Goal: Information Seeking & Learning: Check status

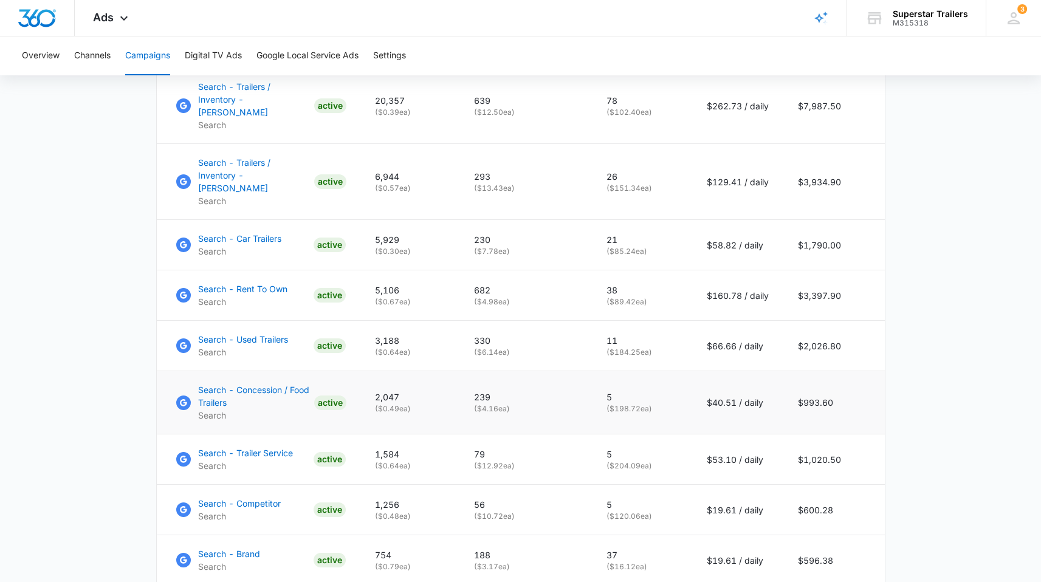
scroll to position [675, 0]
click at [252, 384] on p "Search - Concession / Food Trailers" at bounding box center [253, 397] width 111 height 26
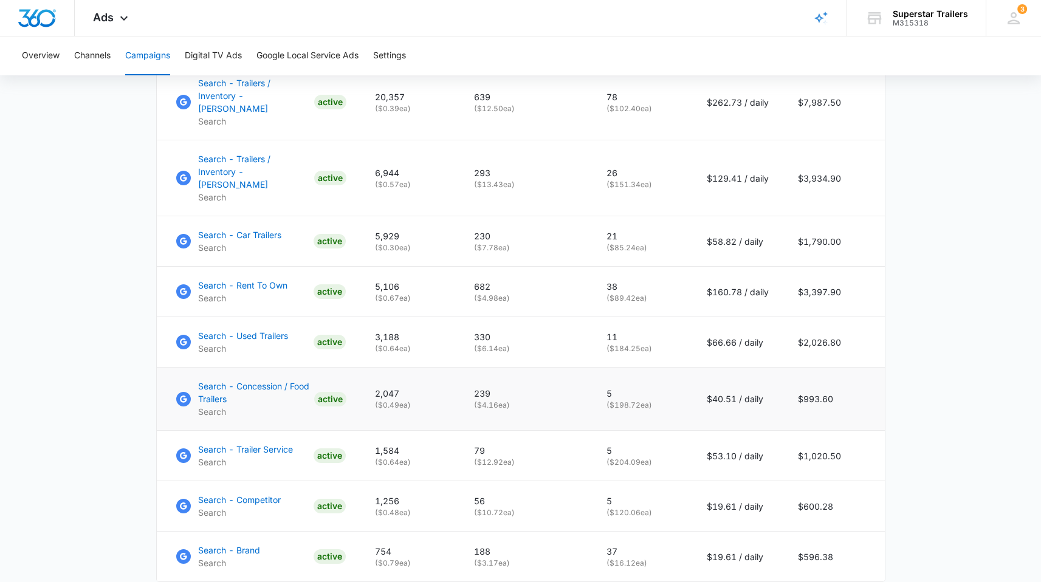
scroll to position [759, 0]
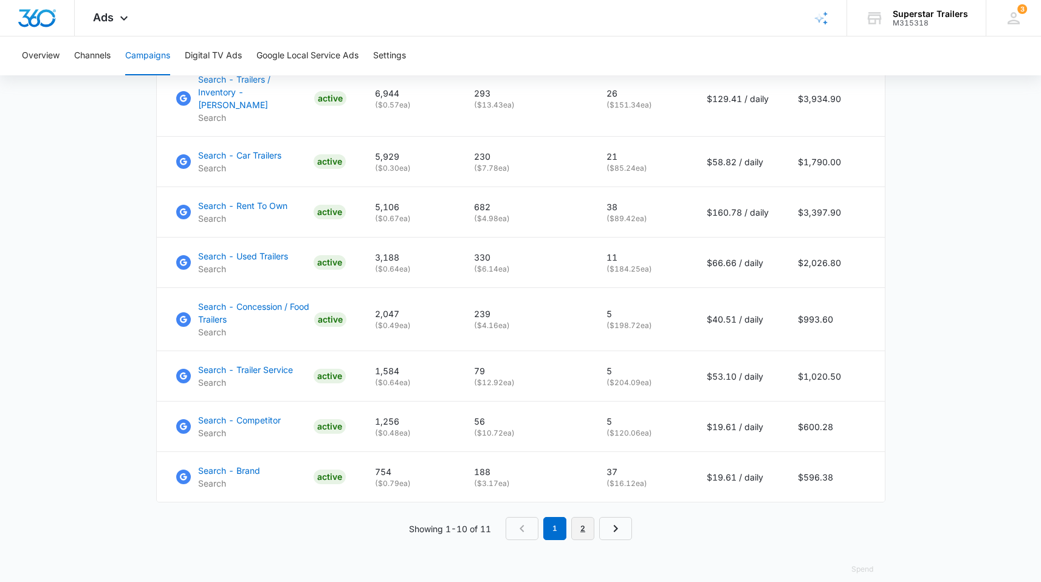
click at [586, 517] on link "2" at bounding box center [582, 528] width 23 height 23
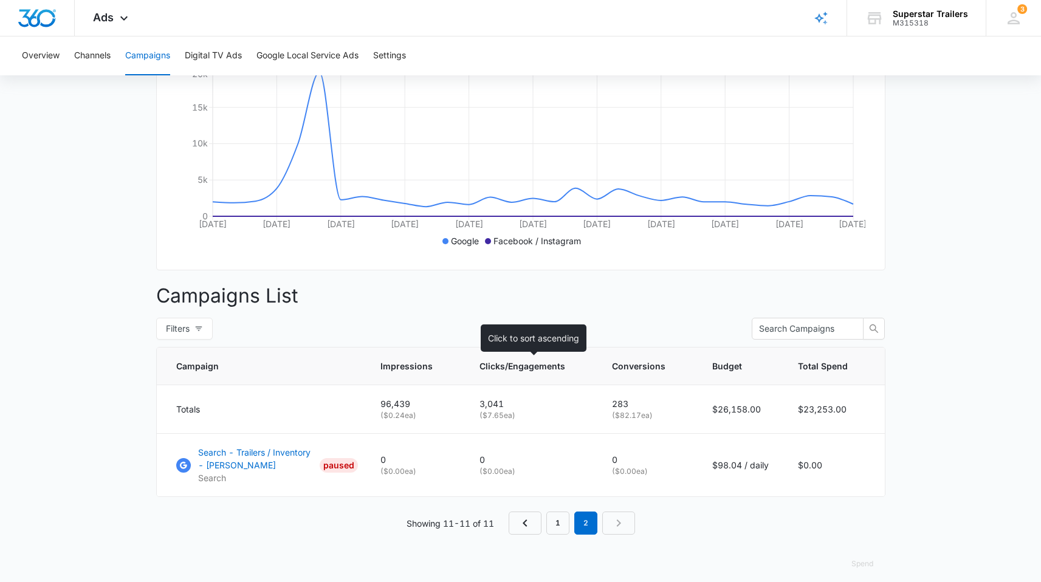
scroll to position [266, 0]
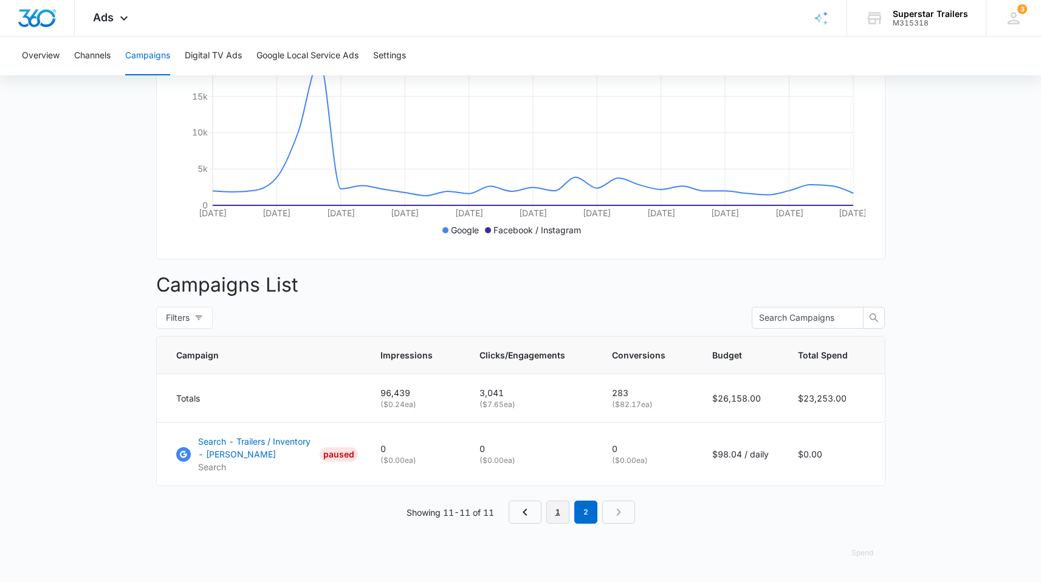
click at [562, 509] on link "1" at bounding box center [557, 512] width 23 height 23
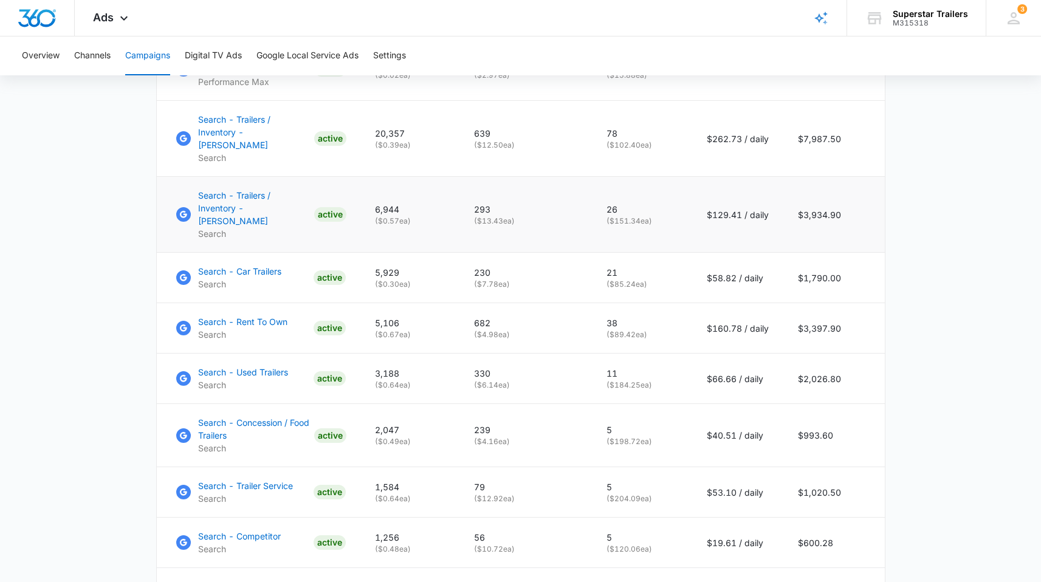
scroll to position [643, 0]
click at [250, 315] on p "Search - Rent To Own" at bounding box center [242, 321] width 89 height 13
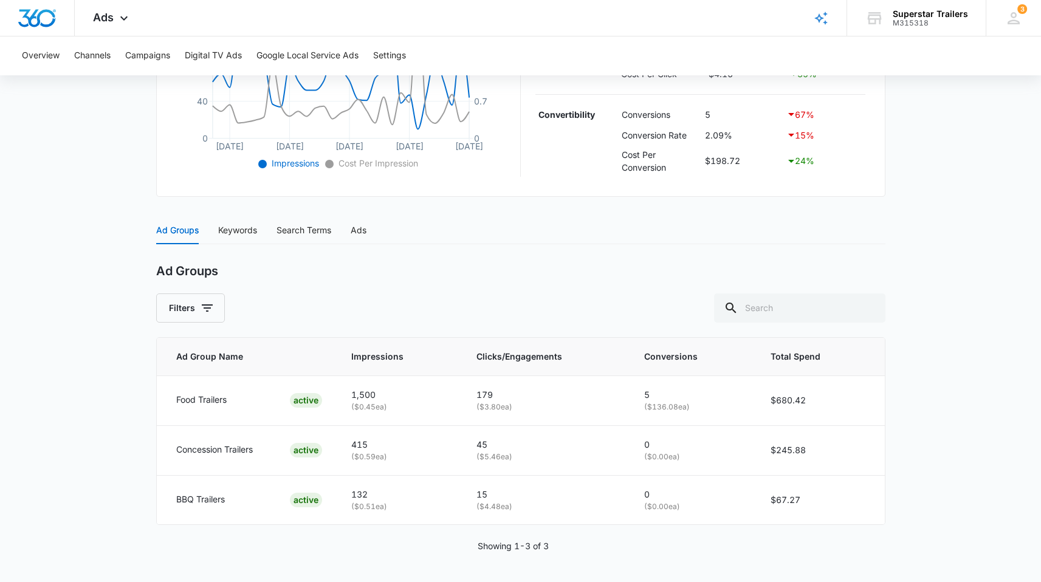
scroll to position [36, 0]
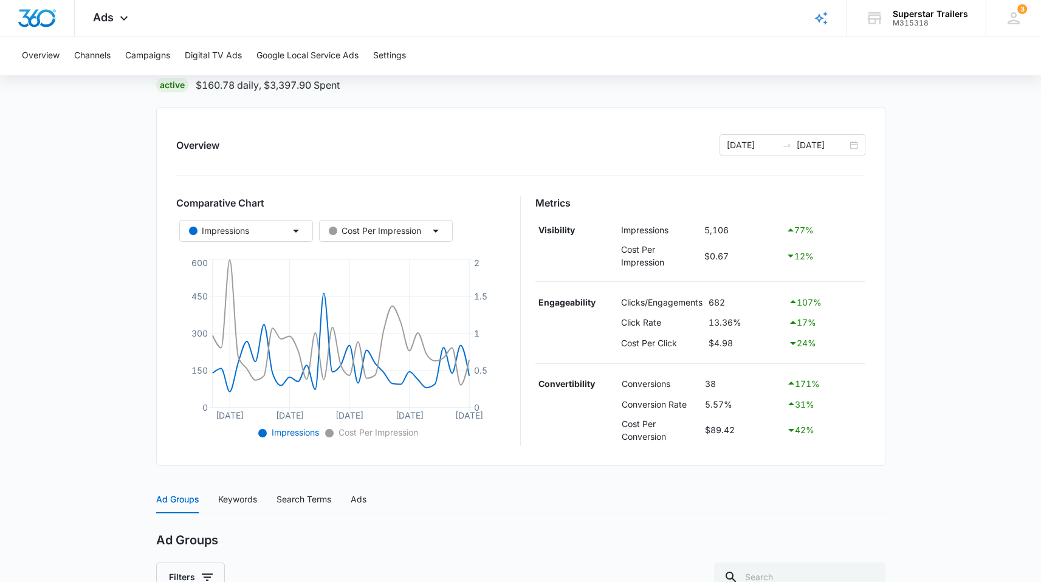
scroll to position [88, 0]
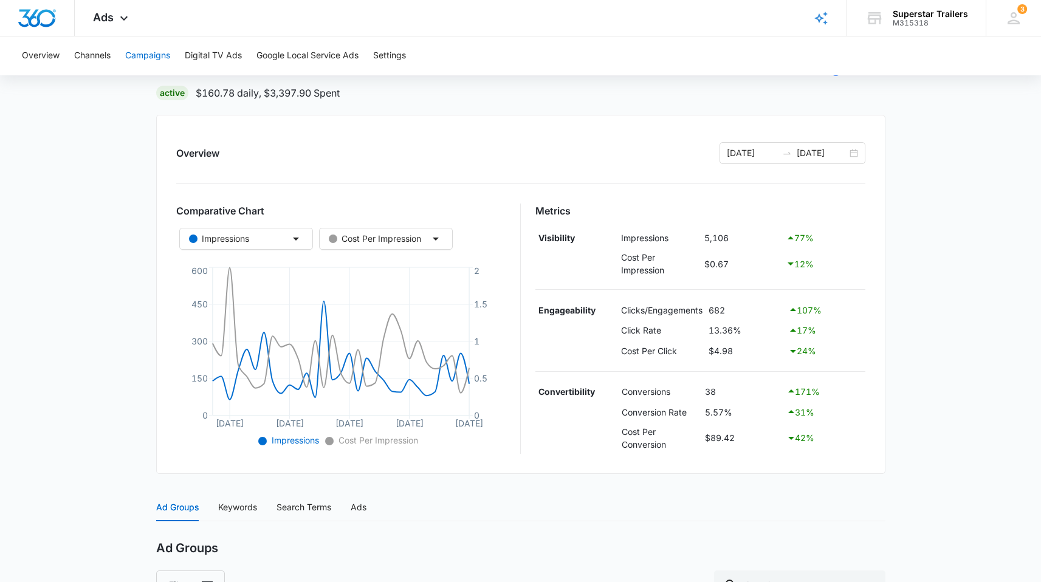
click at [159, 58] on button "Campaigns" at bounding box center [147, 55] width 45 height 39
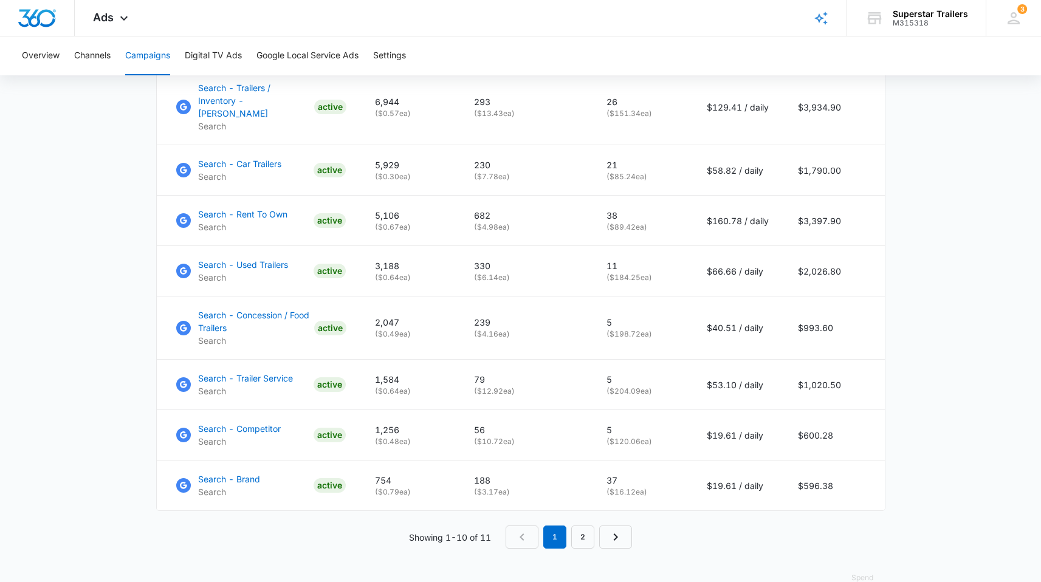
scroll to position [759, 0]
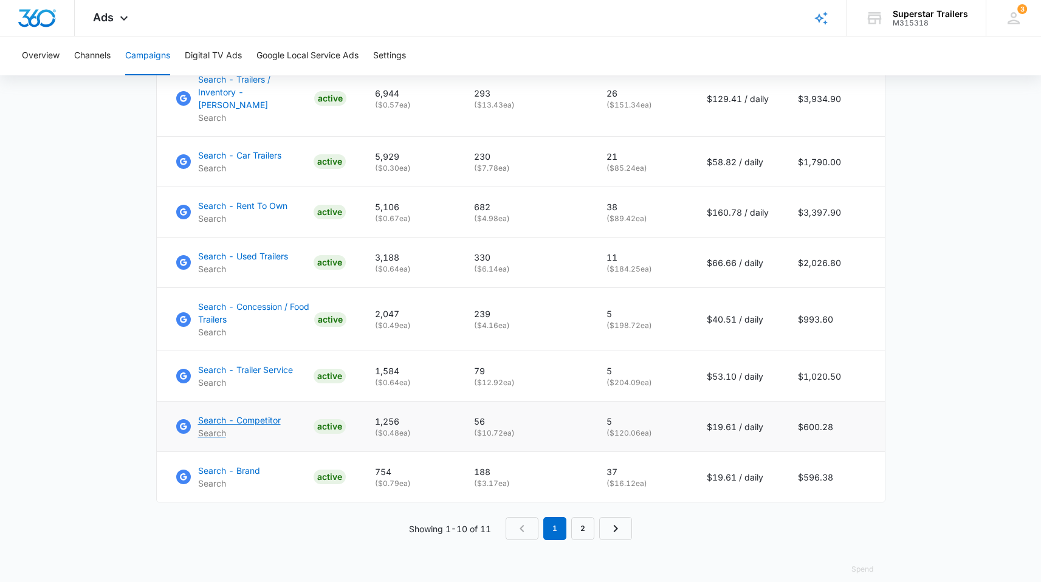
click at [242, 414] on p "Search - Competitor" at bounding box center [239, 420] width 83 height 13
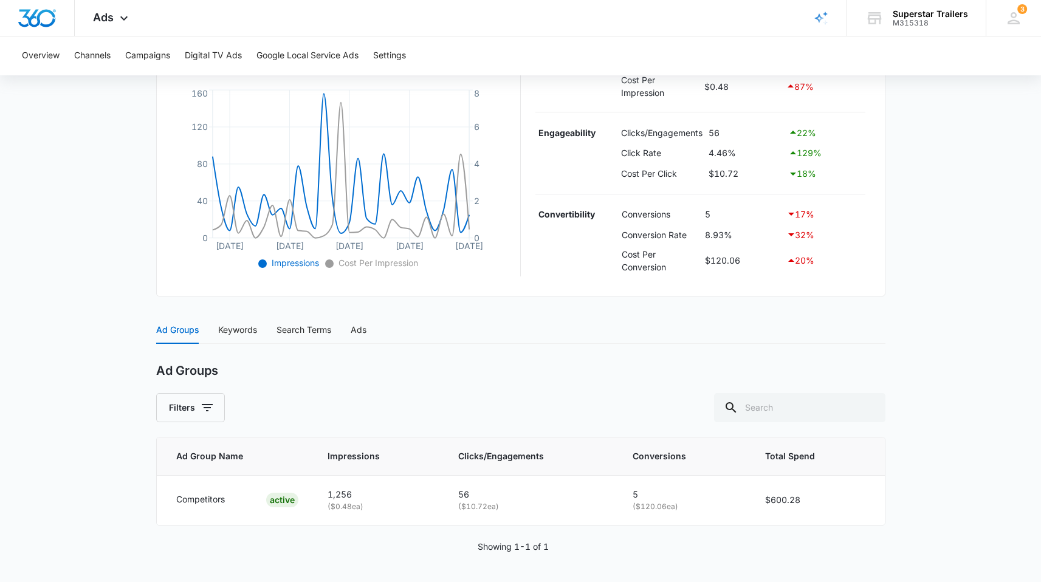
scroll to position [266, 0]
click at [209, 502] on p "Competitors" at bounding box center [200, 498] width 49 height 13
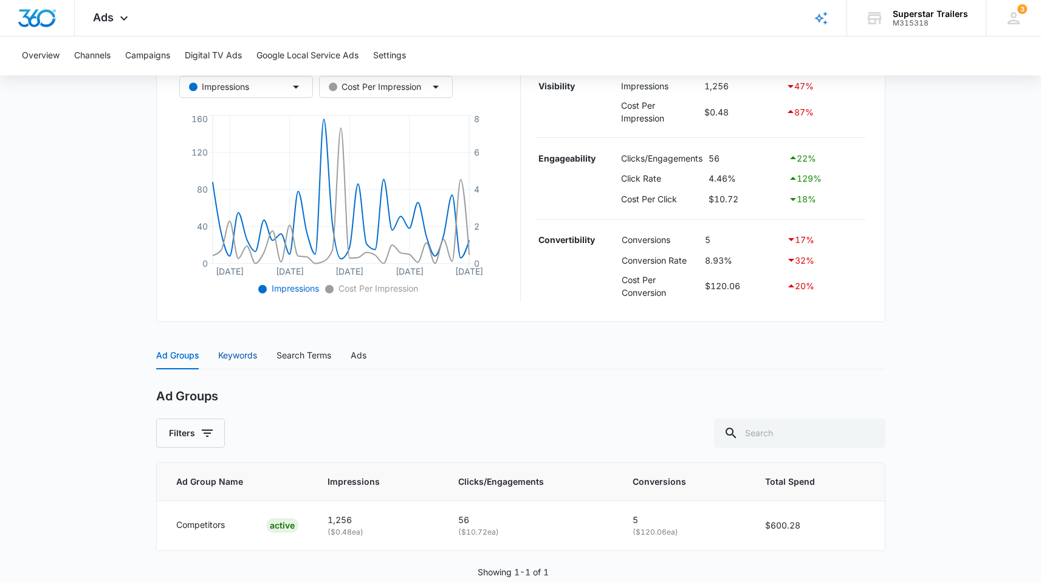
click at [247, 356] on div "Keywords" at bounding box center [237, 355] width 39 height 13
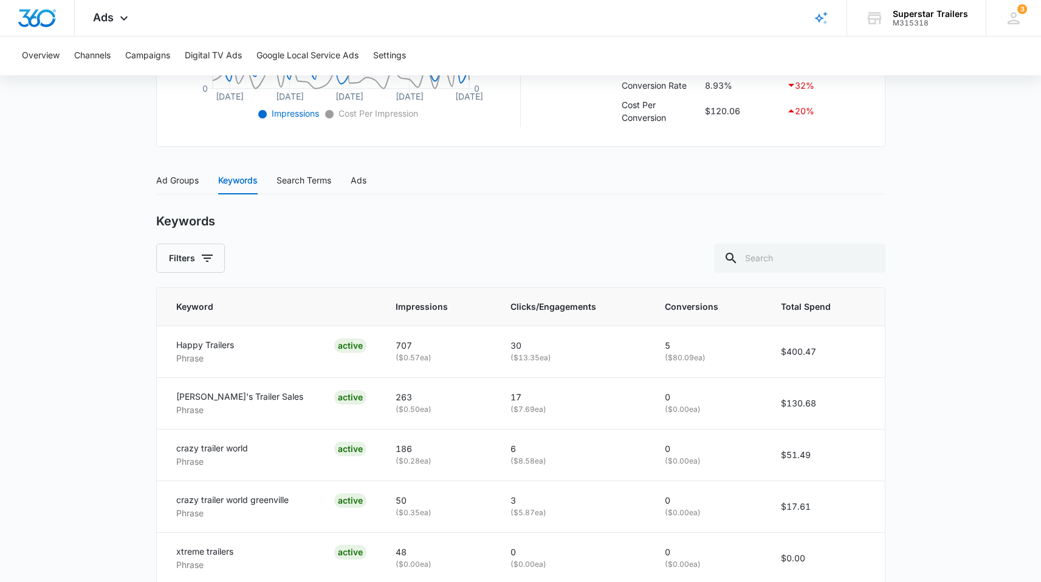
scroll to position [526, 0]
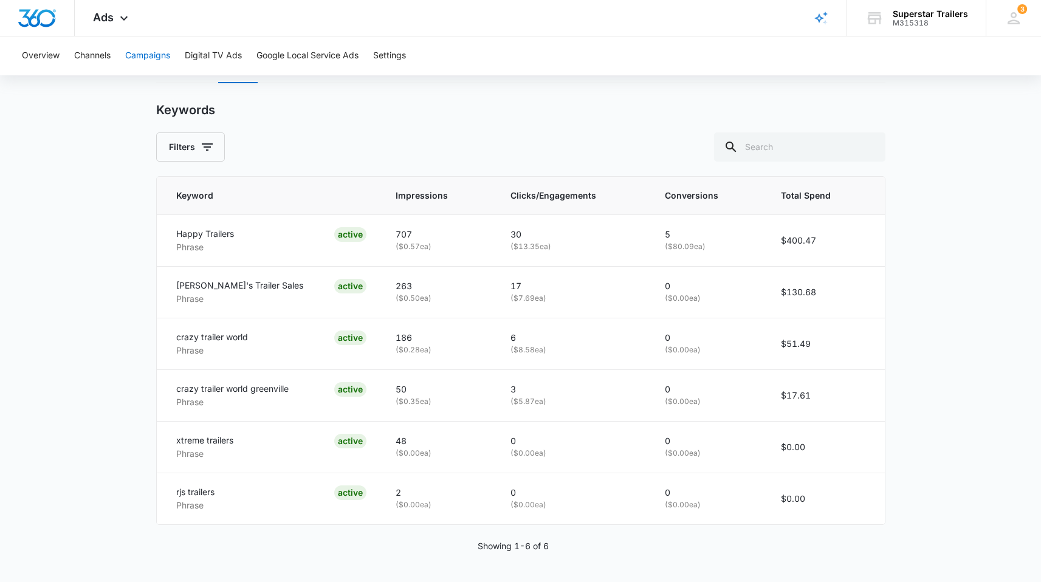
click at [153, 62] on button "Campaigns" at bounding box center [147, 55] width 45 height 39
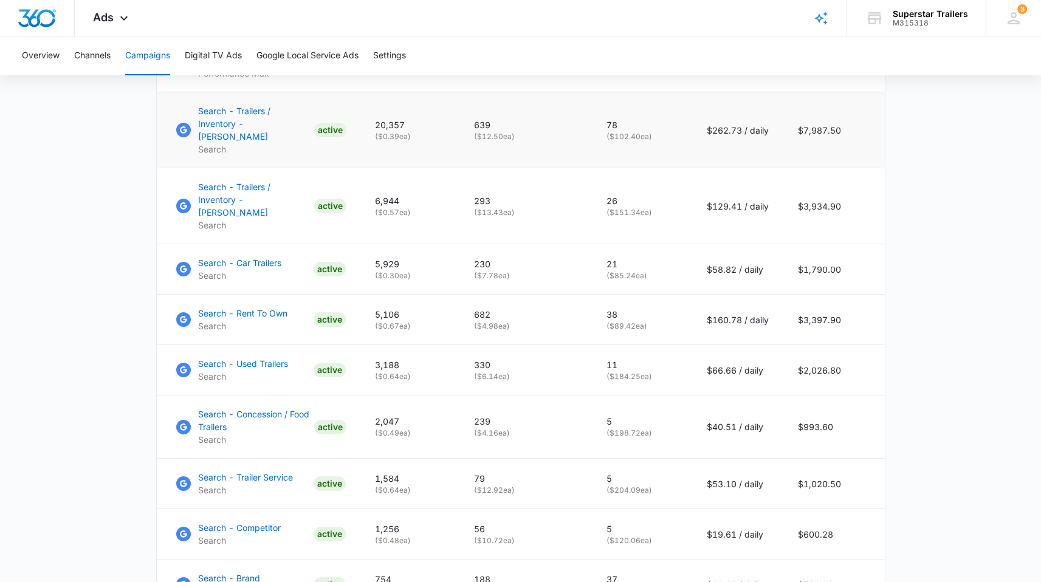
scroll to position [759, 0]
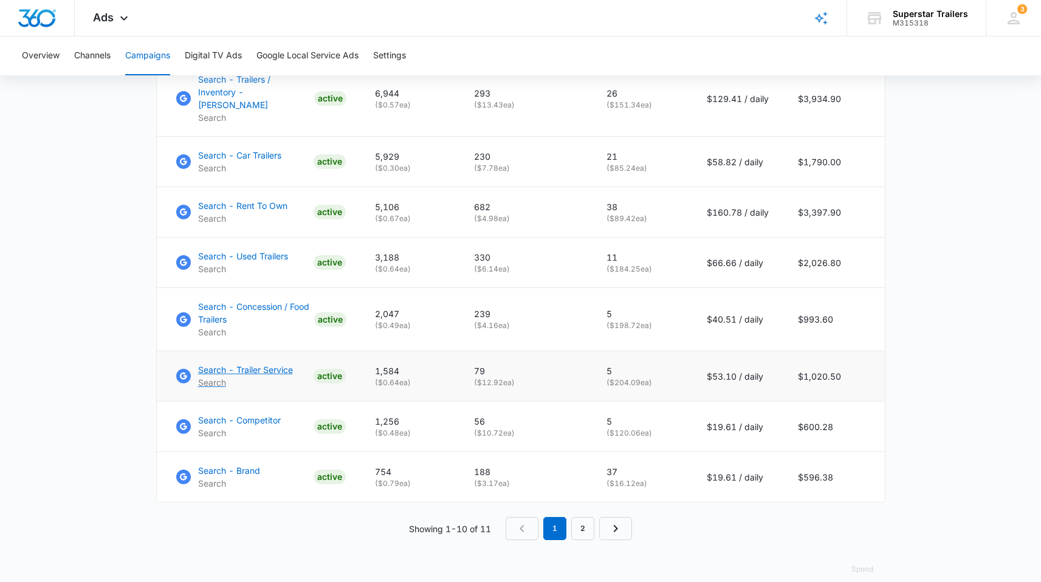
click at [270, 364] on p "Search - Trailer Service" at bounding box center [245, 370] width 95 height 13
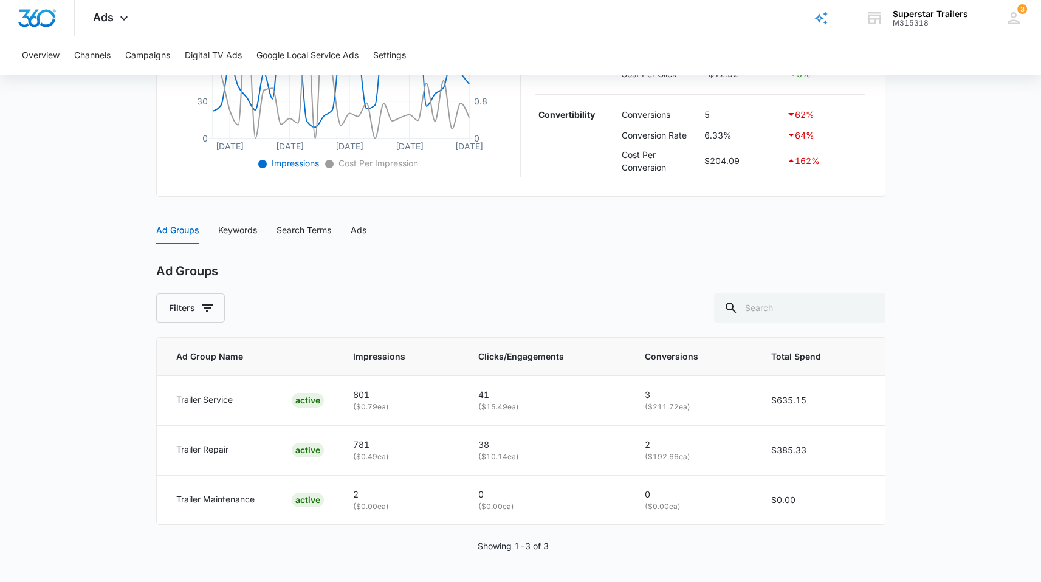
scroll to position [365, 0]
click at [357, 233] on div "Ads" at bounding box center [359, 230] width 16 height 13
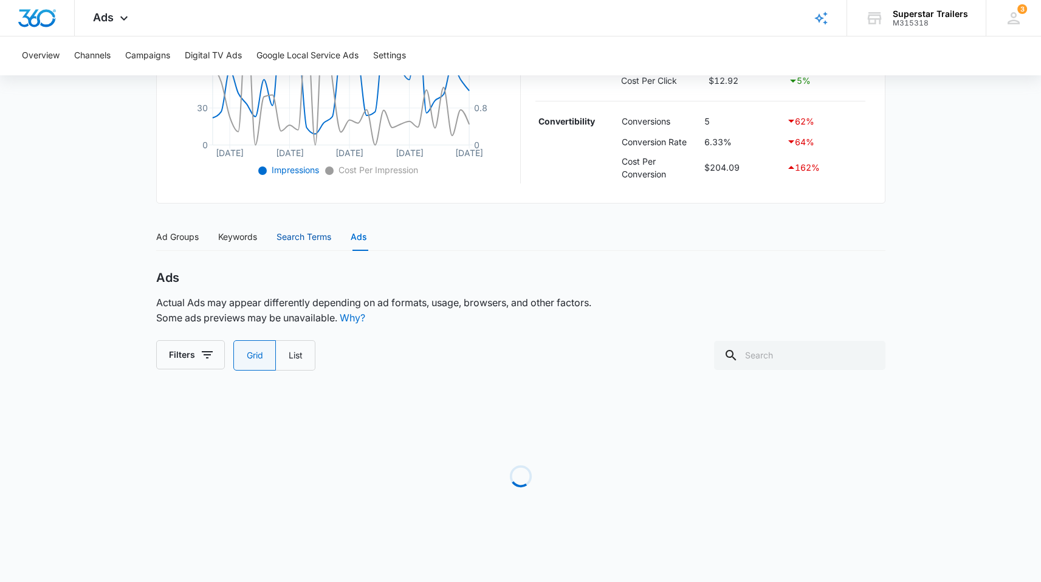
click at [323, 236] on div "Search Terms" at bounding box center [304, 236] width 55 height 13
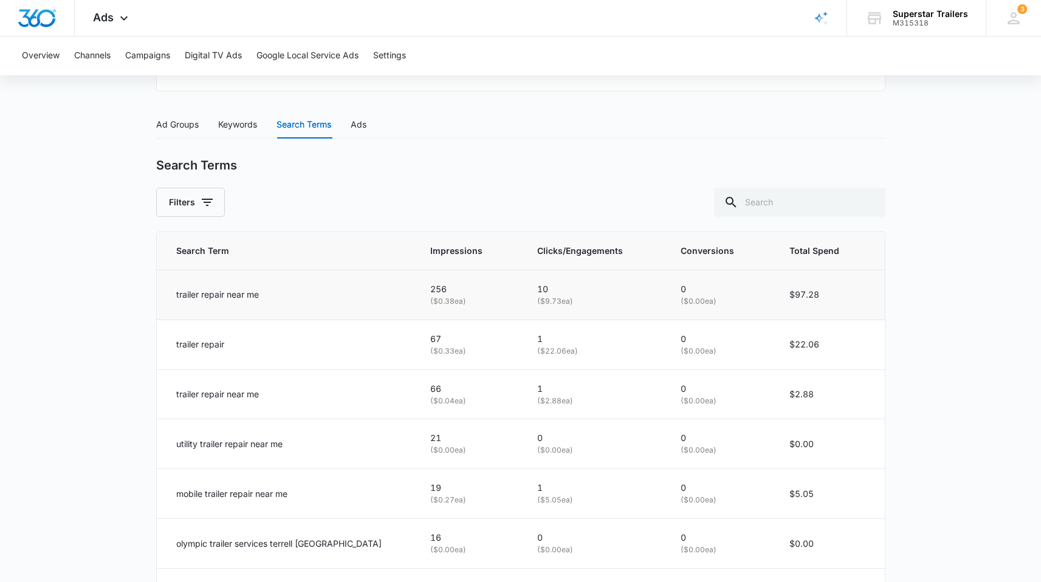
scroll to position [469, 0]
click at [142, 54] on button "Campaigns" at bounding box center [147, 55] width 45 height 39
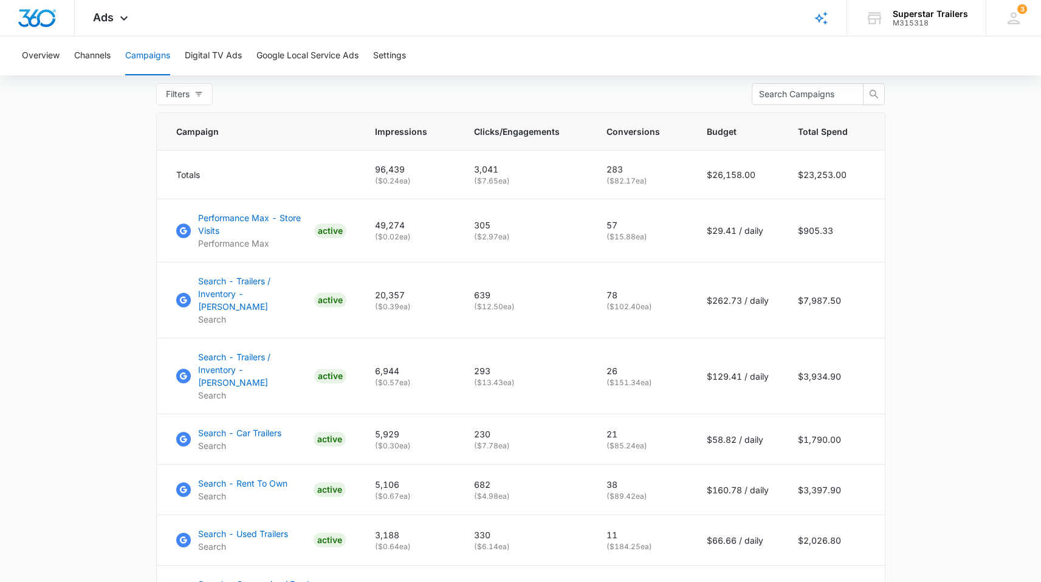
scroll to position [500, 0]
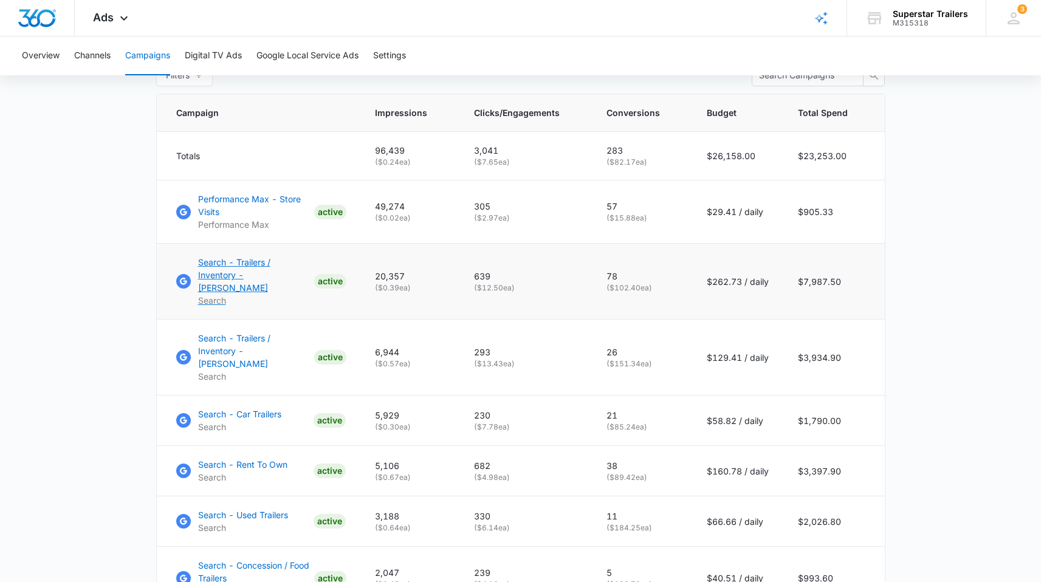
click at [267, 274] on p "Search - Trailers / Inventory - [PERSON_NAME]" at bounding box center [253, 275] width 111 height 38
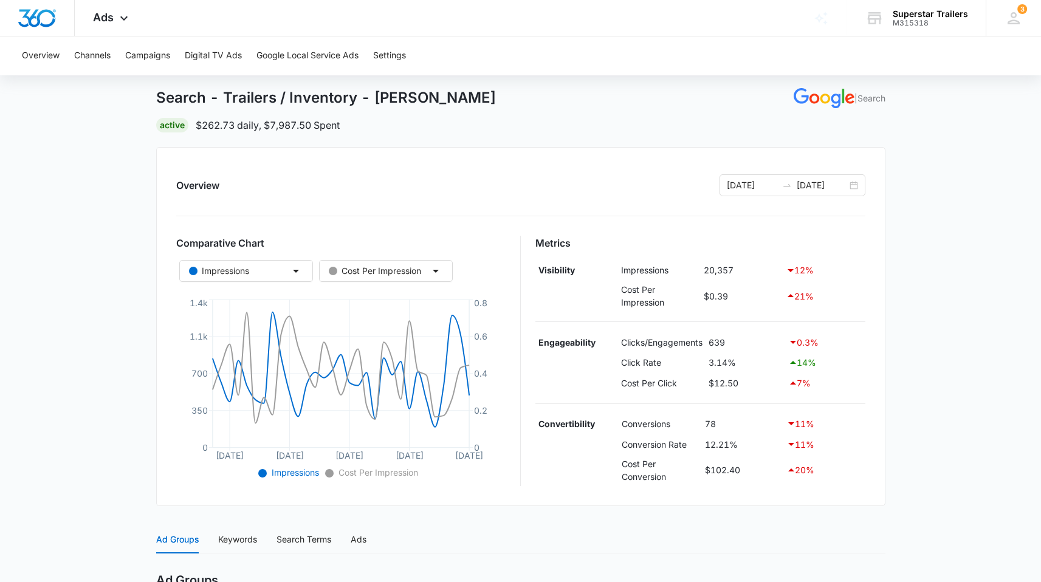
scroll to position [22, 0]
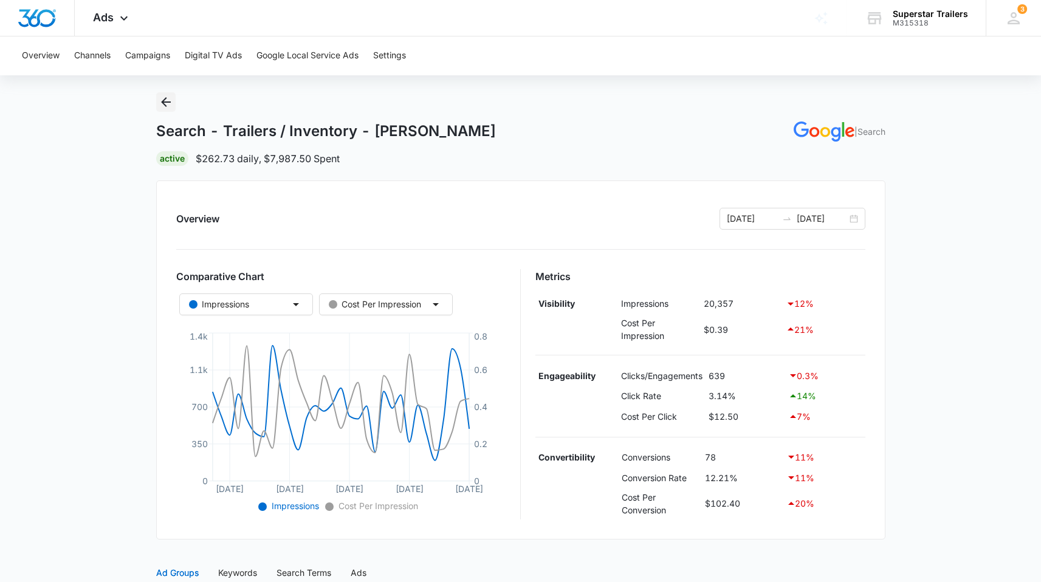
click at [162, 100] on icon "Back" at bounding box center [166, 102] width 10 height 10
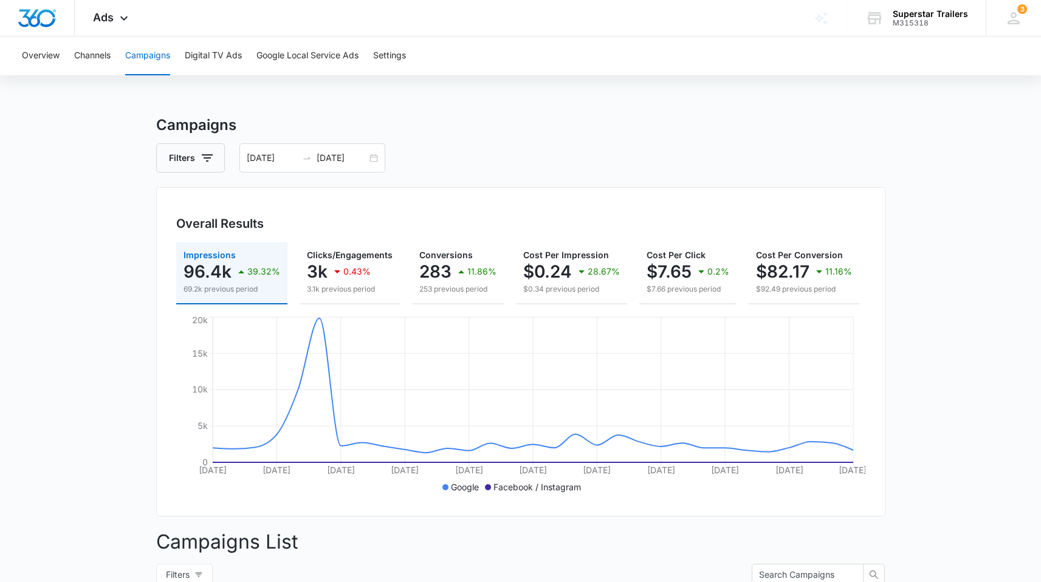
click at [159, 55] on button "Campaigns" at bounding box center [147, 55] width 45 height 39
click at [164, 53] on button "Campaigns" at bounding box center [147, 55] width 45 height 39
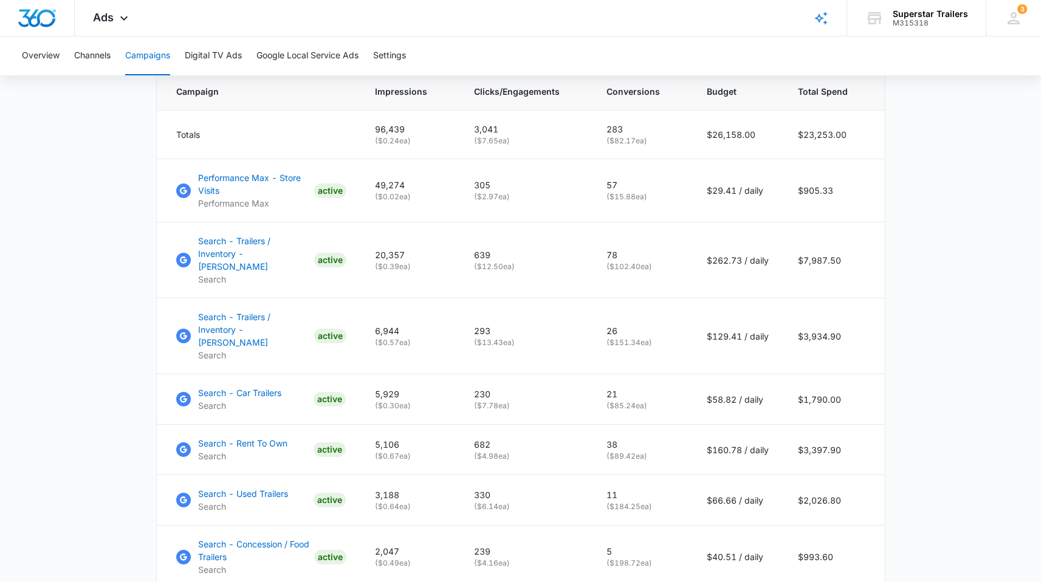
scroll to position [559, 0]
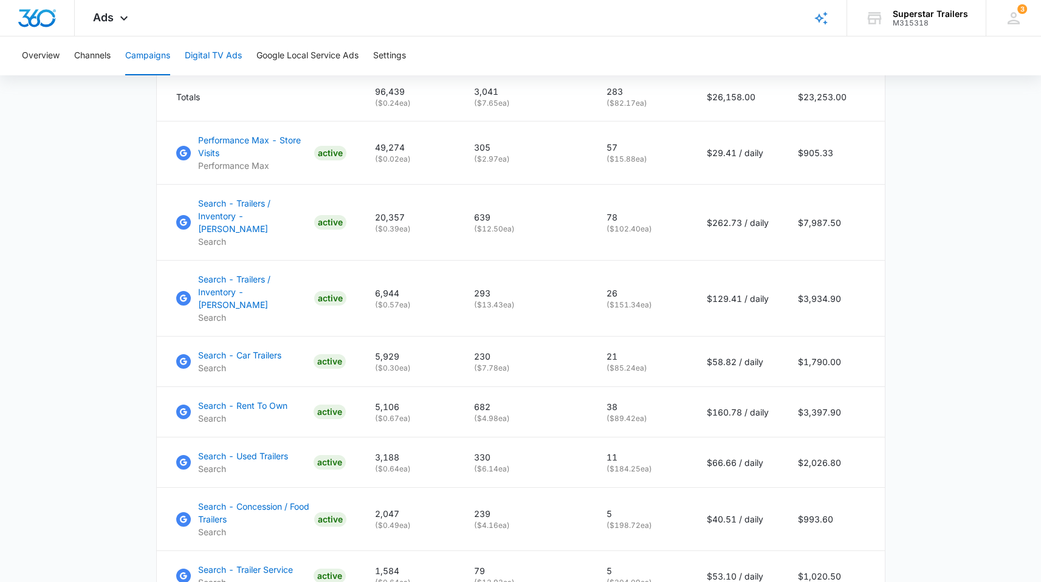
click at [212, 53] on button "Digital TV Ads" at bounding box center [213, 55] width 57 height 39
